Goal: Go to known website: Go to known website

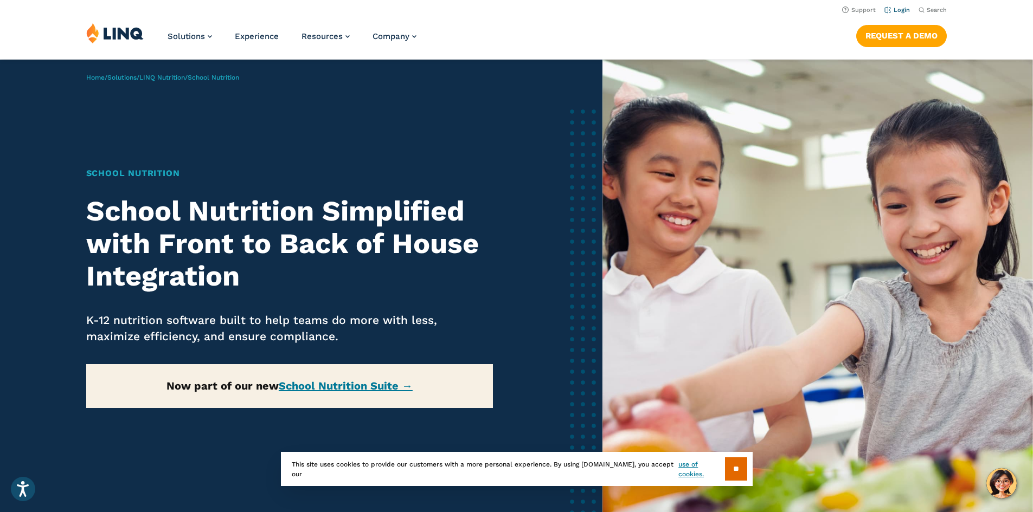
click at [895, 9] on link "Login" at bounding box center [896, 10] width 25 height 7
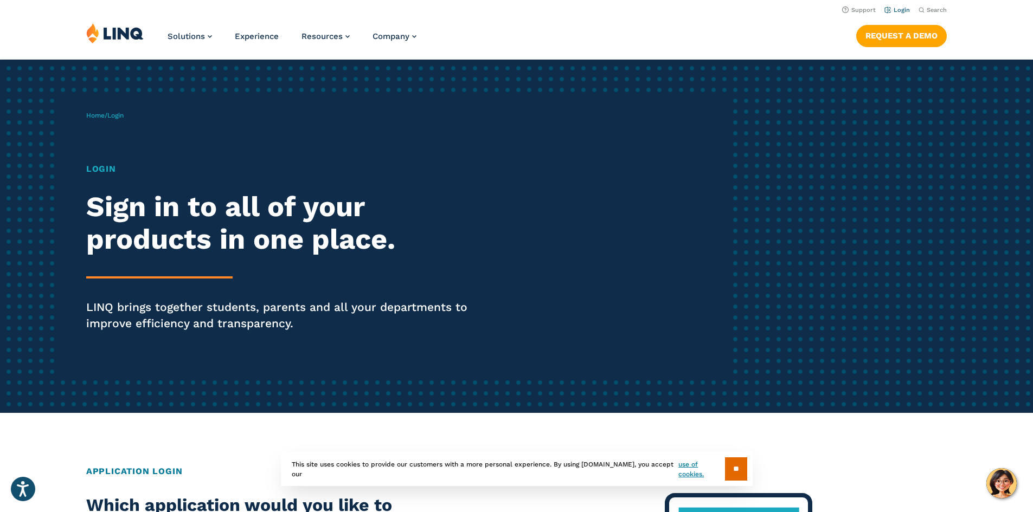
click at [894, 9] on link "Login" at bounding box center [896, 10] width 25 height 7
click at [130, 35] on img at bounding box center [114, 33] width 57 height 21
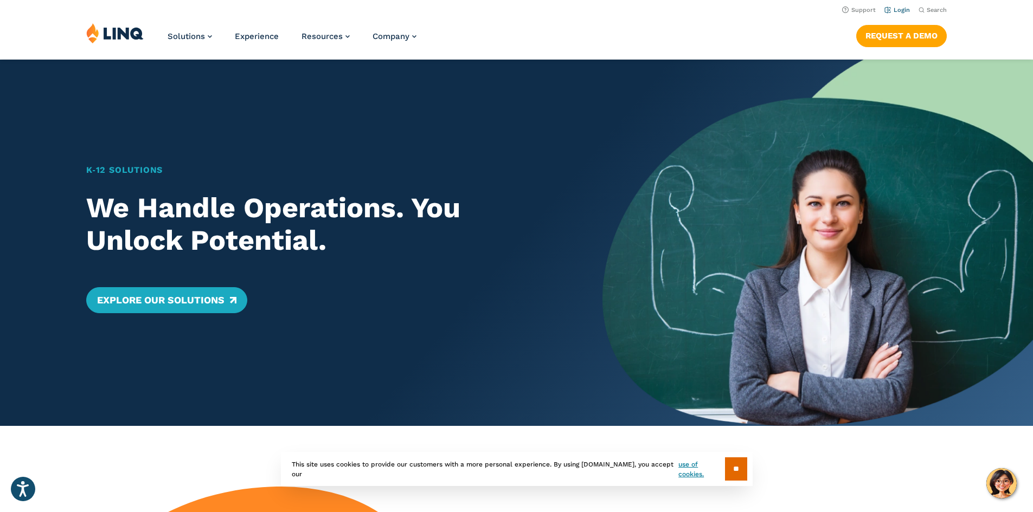
click at [896, 10] on link "Login" at bounding box center [896, 10] width 25 height 7
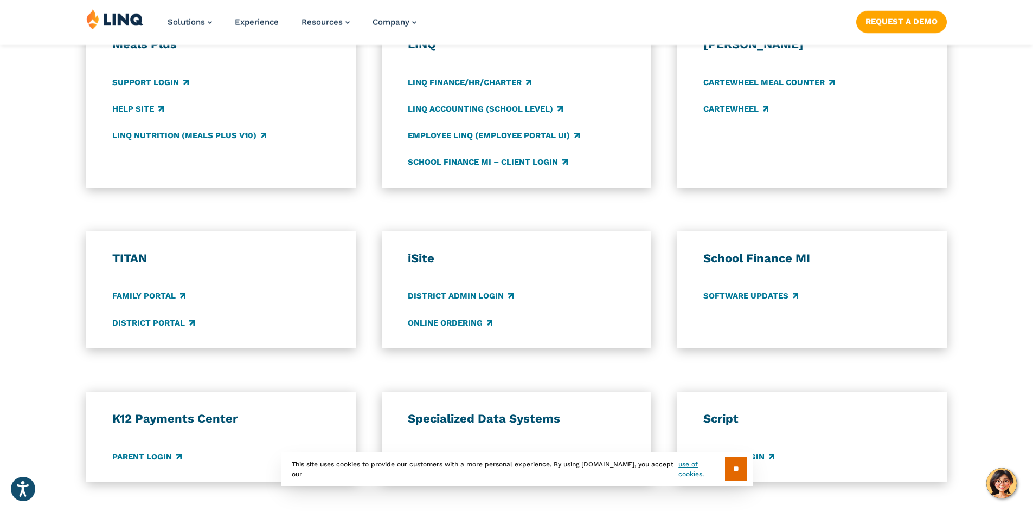
scroll to position [650, 0]
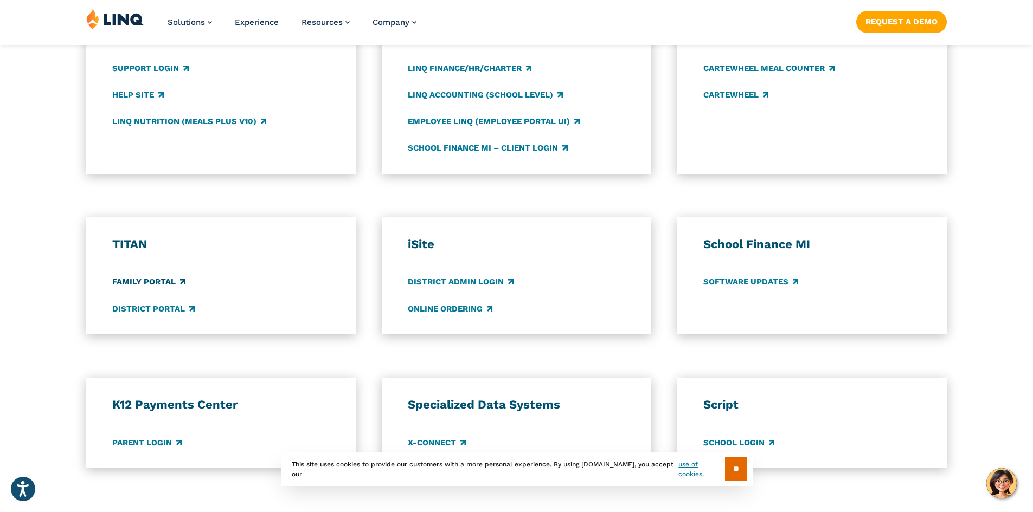
click at [145, 280] on link "Family Portal" at bounding box center [148, 282] width 73 height 12
